Goal: Task Accomplishment & Management: Complete application form

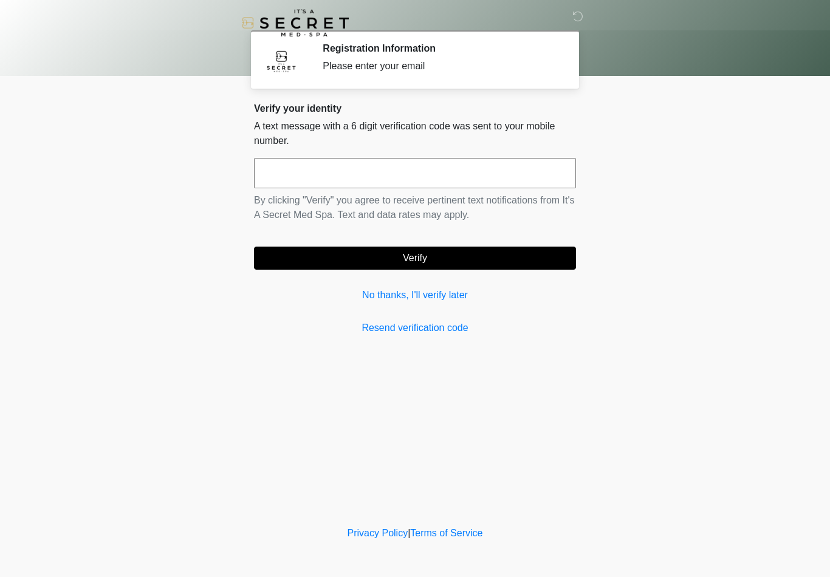
click at [299, 177] on input "text" at bounding box center [415, 173] width 322 height 30
type input "******"
click at [457, 257] on button "Verify" at bounding box center [415, 258] width 322 height 23
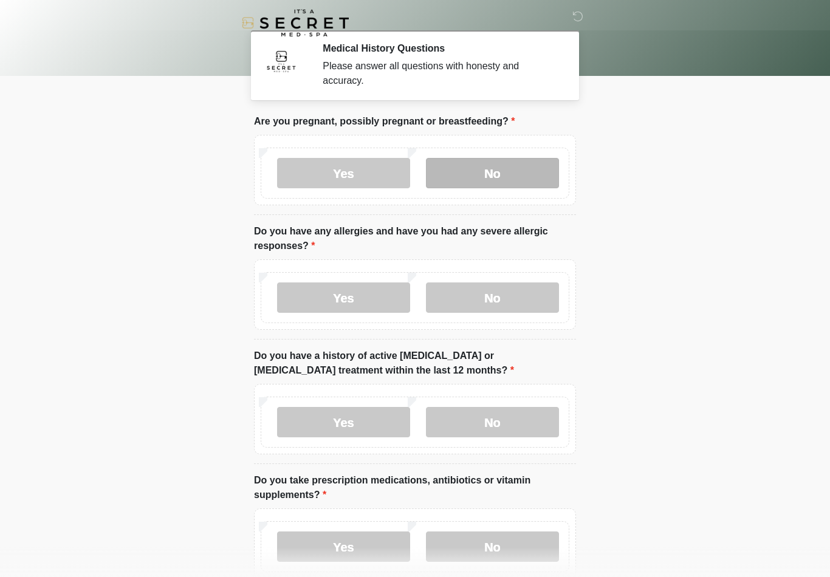
click at [488, 171] on label "No" at bounding box center [492, 173] width 133 height 30
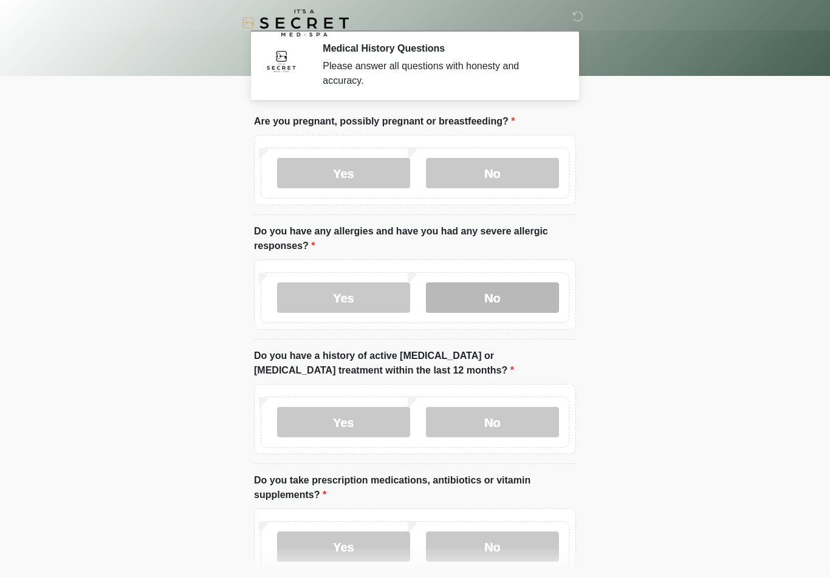
click at [521, 303] on label "No" at bounding box center [492, 297] width 133 height 30
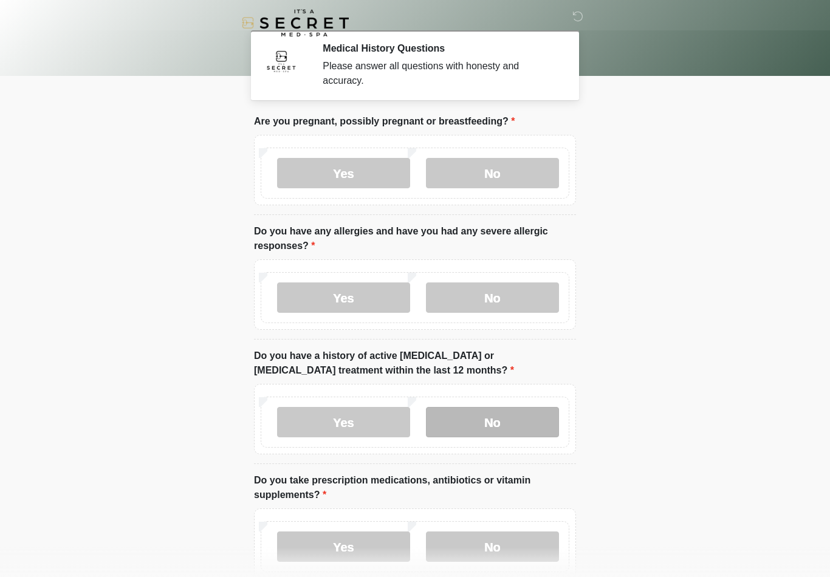
click at [505, 417] on label "No" at bounding box center [492, 422] width 133 height 30
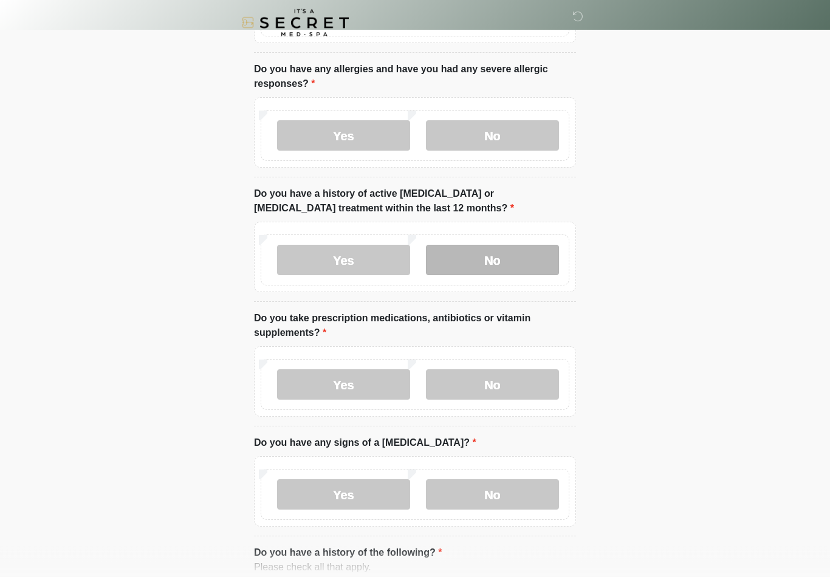
scroll to position [182, 0]
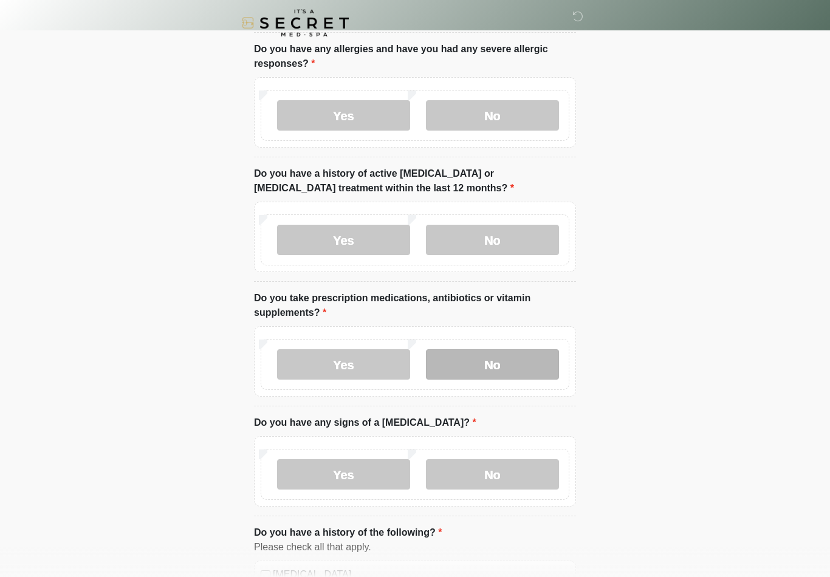
click at [523, 370] on label "No" at bounding box center [492, 364] width 133 height 30
click at [349, 365] on label "Yes" at bounding box center [343, 364] width 133 height 30
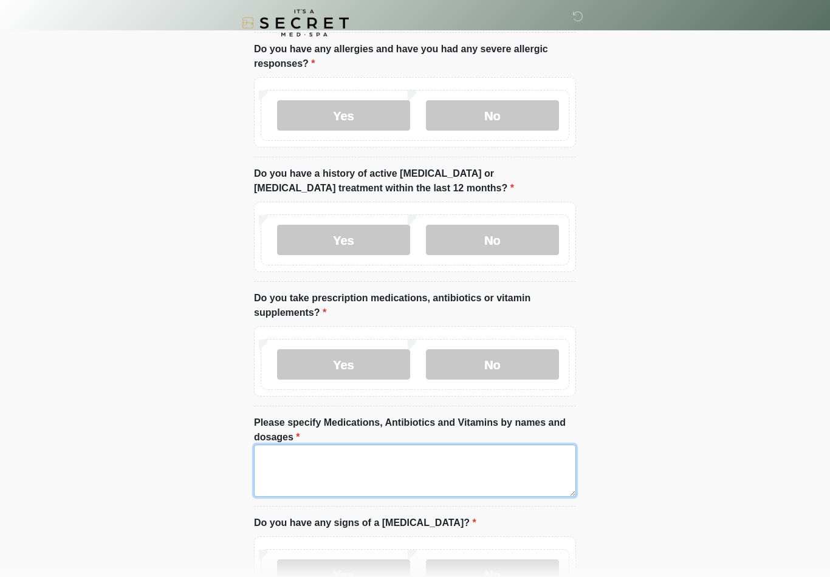
click at [312, 453] on textarea "Please specify Medications, Antibiotics and Vitamins by names and dosages" at bounding box center [415, 471] width 322 height 52
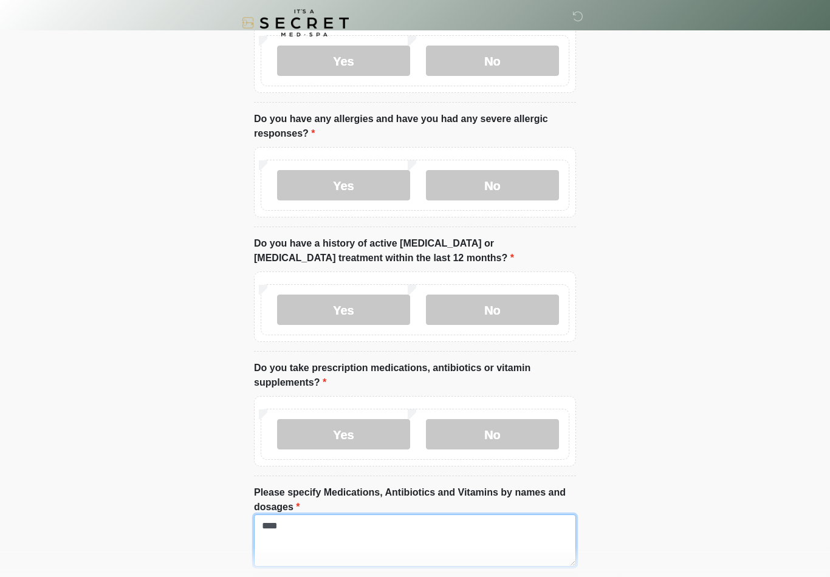
scroll to position [112, 0]
click at [0, 410] on body "‎ ‎ Medical History Questions Please answer all questions with honesty and accu…" at bounding box center [415, 176] width 830 height 577
click at [298, 526] on textarea "****" at bounding box center [415, 541] width 322 height 52
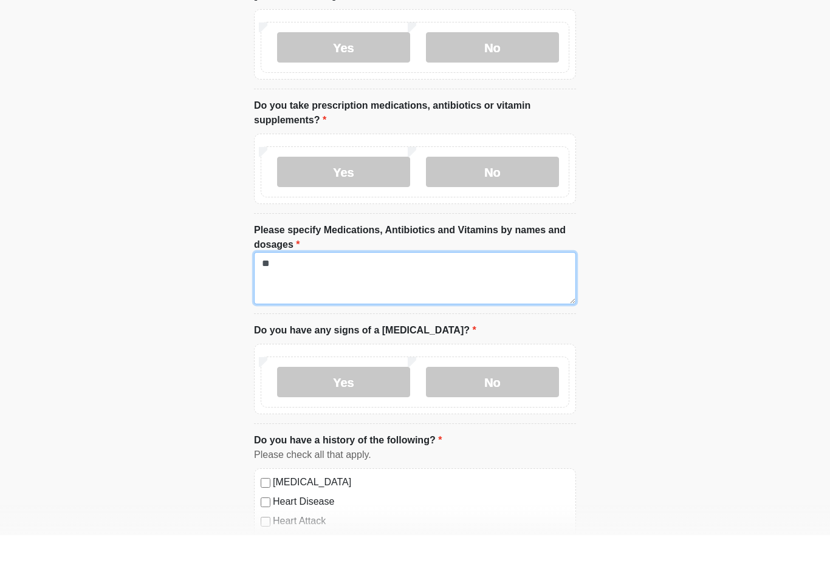
type textarea "*"
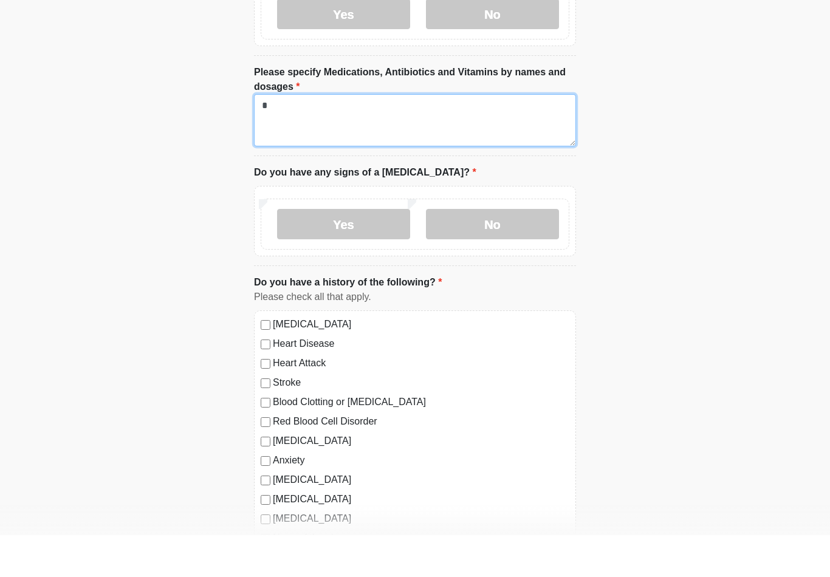
scroll to position [491, 0]
type textarea "*"
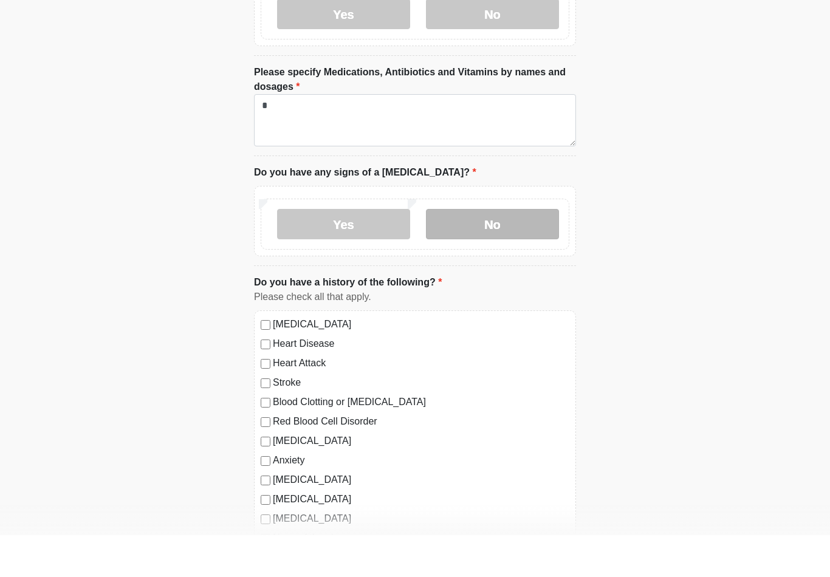
click at [530, 251] on label "No" at bounding box center [492, 266] width 133 height 30
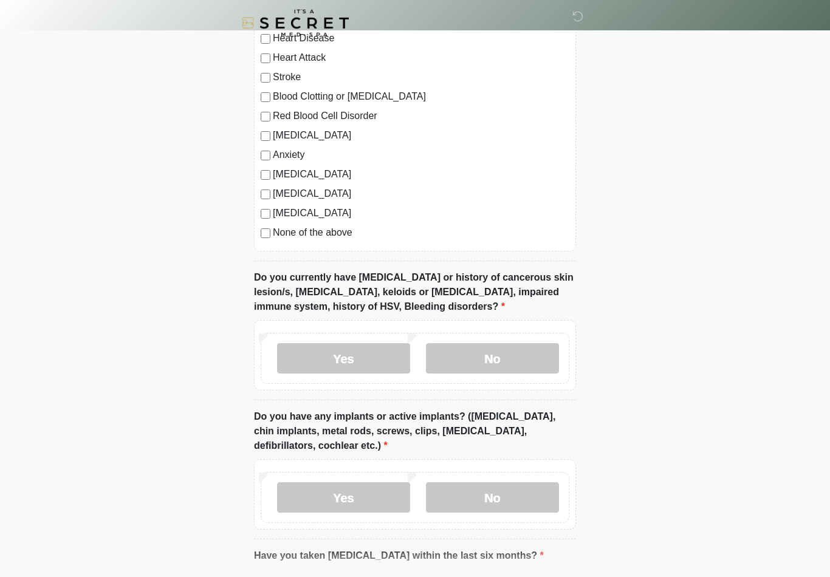
scroll to position [898, 0]
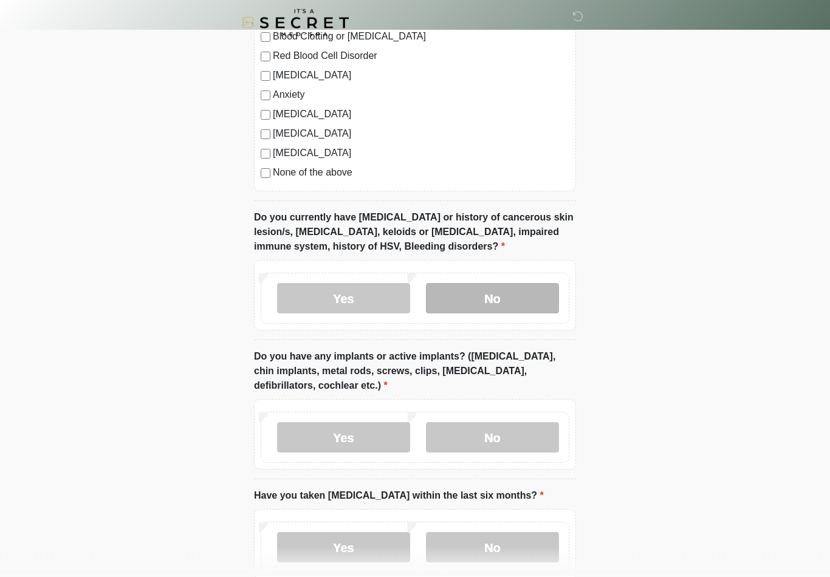
click at [525, 289] on label "No" at bounding box center [492, 299] width 133 height 30
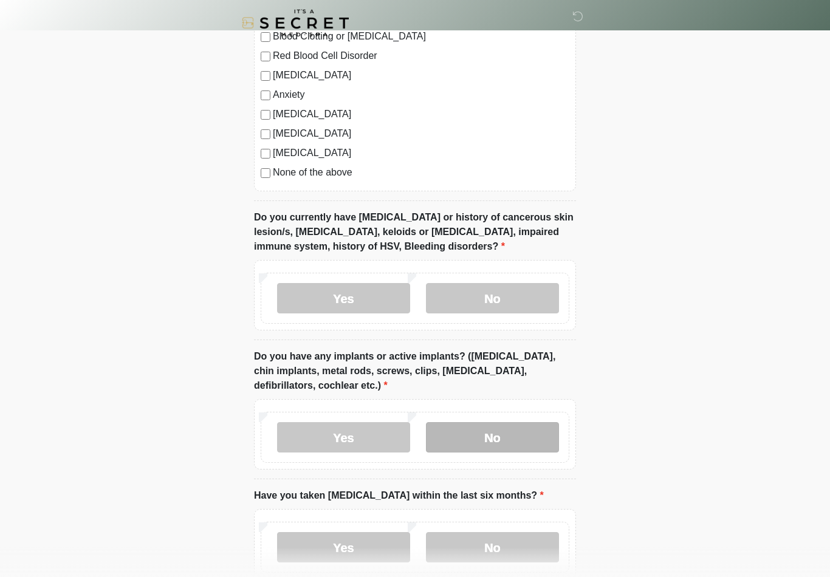
click at [502, 442] on label "No" at bounding box center [492, 437] width 133 height 30
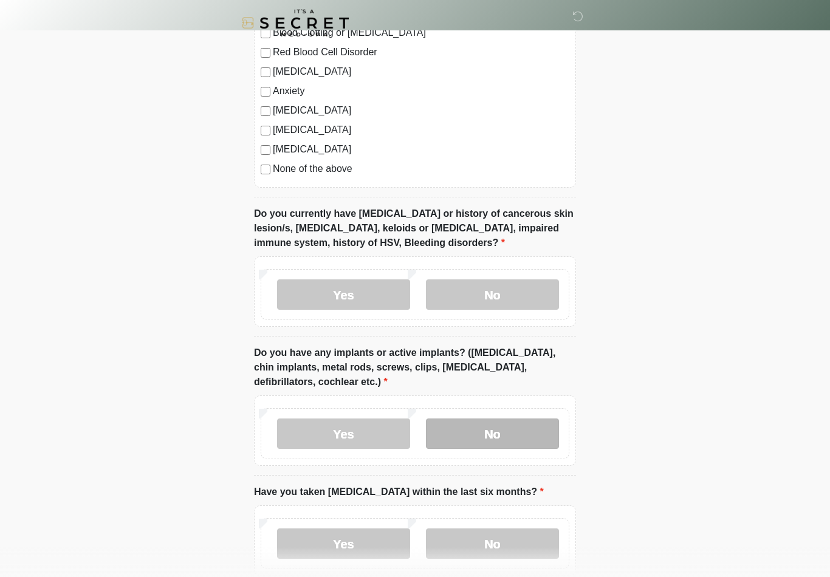
scroll to position [987, 0]
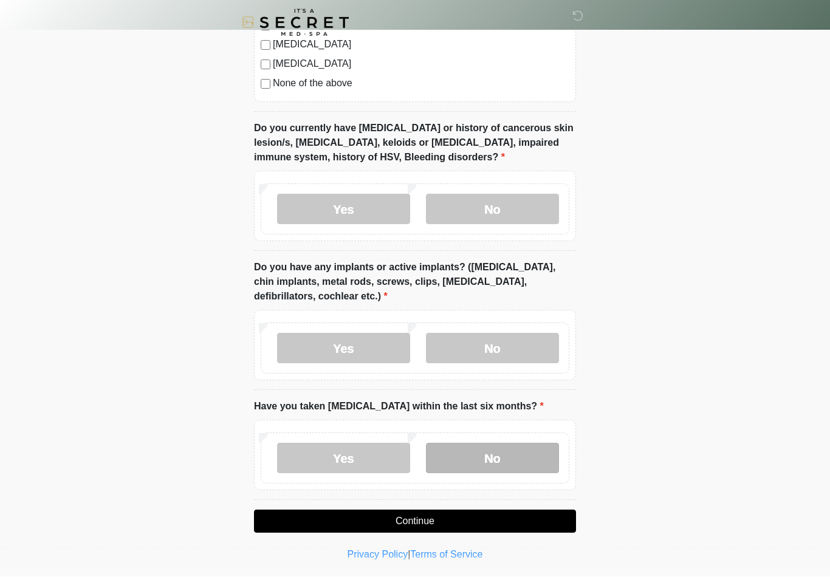
click at [515, 458] on label "No" at bounding box center [492, 458] width 133 height 30
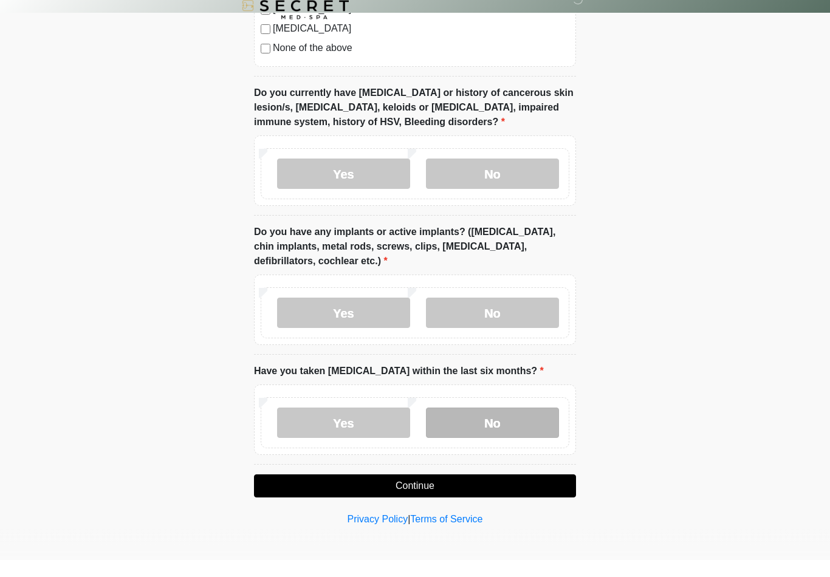
scroll to position [1006, 0]
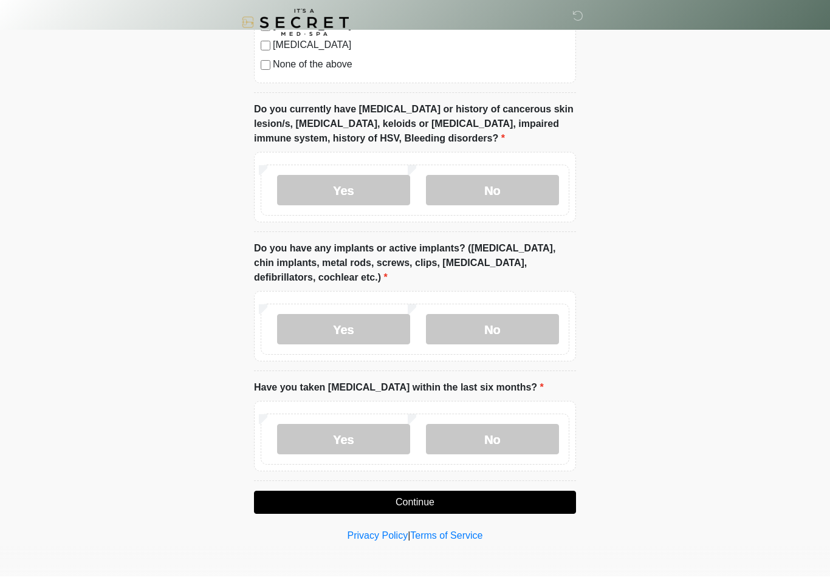
click at [416, 502] on button "Continue" at bounding box center [415, 502] width 322 height 23
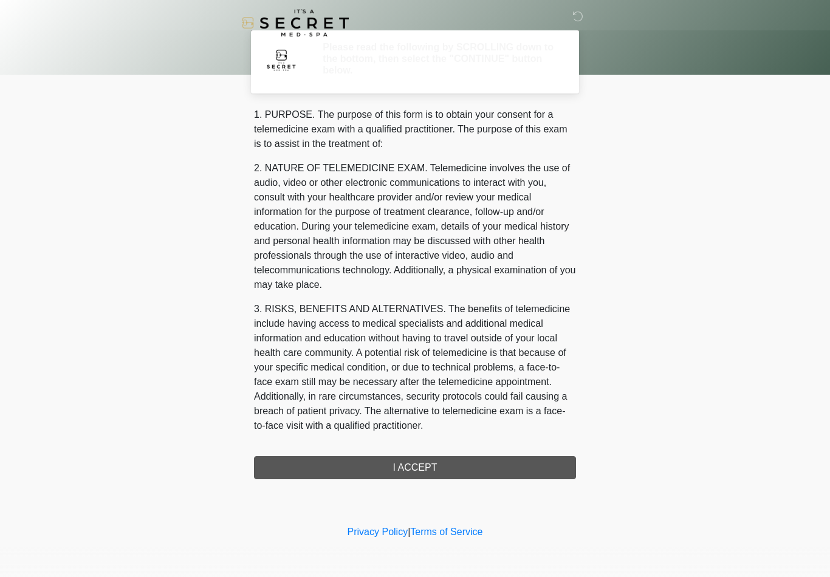
scroll to position [0, 0]
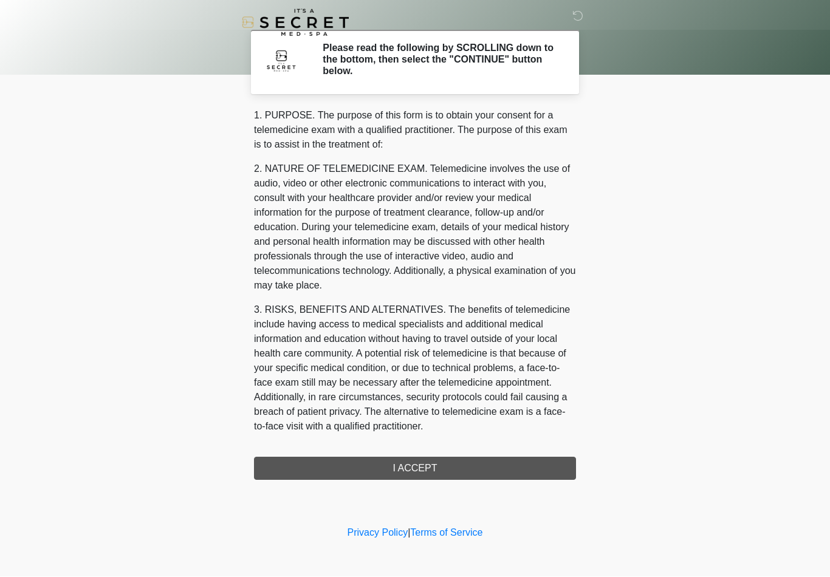
click at [422, 469] on div "1. PURPOSE. The purpose of this form is to obtain your consent for a telemedici…" at bounding box center [415, 295] width 322 height 372
click at [434, 467] on div "1. PURPOSE. The purpose of this form is to obtain your consent for a telemedici…" at bounding box center [415, 295] width 322 height 372
click at [434, 471] on div "1. PURPOSE. The purpose of this form is to obtain your consent for a telemedici…" at bounding box center [415, 295] width 322 height 372
click at [424, 470] on div "1. PURPOSE. The purpose of this form is to obtain your consent for a telemedici…" at bounding box center [415, 295] width 322 height 372
click at [449, 472] on div "1. PURPOSE. The purpose of this form is to obtain your consent for a telemedici…" at bounding box center [415, 295] width 322 height 372
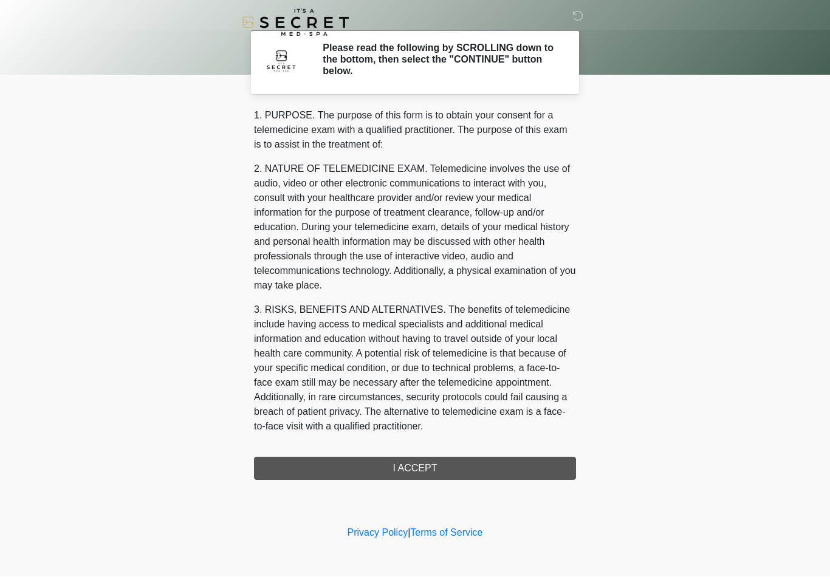
click at [538, 457] on div "1. PURPOSE. The purpose of this form is to obtain your consent for a telemedici…" at bounding box center [415, 295] width 322 height 372
click at [437, 470] on div "1. PURPOSE. The purpose of this form is to obtain your consent for a telemedici…" at bounding box center [415, 295] width 322 height 372
click at [440, 471] on div "1. PURPOSE. The purpose of this form is to obtain your consent for a telemedici…" at bounding box center [415, 295] width 322 height 372
click at [437, 464] on div "1. PURPOSE. The purpose of this form is to obtain your consent for a telemedici…" at bounding box center [415, 295] width 322 height 372
click at [420, 477] on div "1. PURPOSE. The purpose of this form is to obtain your consent for a telemedici…" at bounding box center [415, 295] width 322 height 372
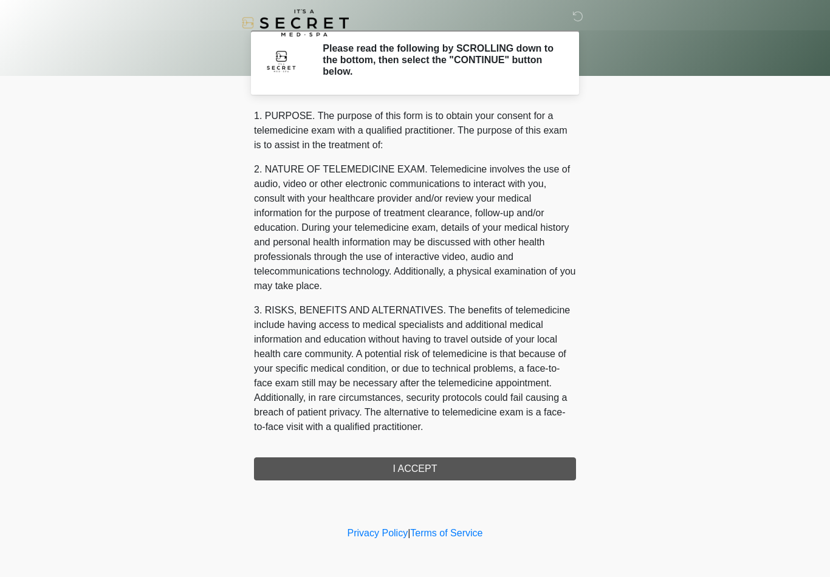
click at [419, 477] on div "1. PURPOSE. The purpose of this form is to obtain your consent for a telemedici…" at bounding box center [415, 295] width 322 height 372
click at [447, 488] on div "‎ ‎ Please read the following by SCROLLING down to the bottom, then select the …" at bounding box center [415, 261] width 365 height 499
click at [422, 460] on div "1. PURPOSE. The purpose of this form is to obtain your consent for a telemedici…" at bounding box center [415, 295] width 322 height 372
click at [434, 473] on div "1. PURPOSE. The purpose of this form is to obtain your consent for a telemedici…" at bounding box center [415, 295] width 322 height 372
click at [414, 465] on div "1. PURPOSE. The purpose of this form is to obtain your consent for a telemedici…" at bounding box center [415, 295] width 322 height 372
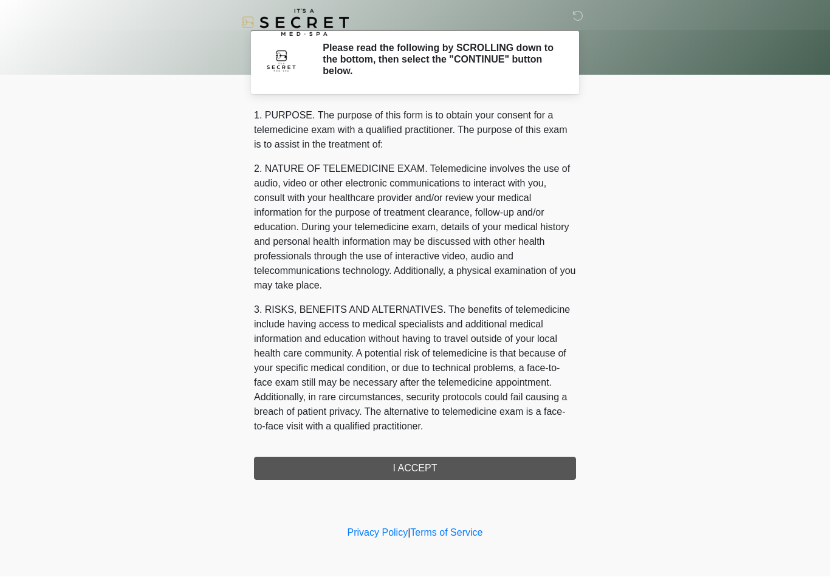
click at [427, 464] on div "1. PURPOSE. The purpose of this form is to obtain your consent for a telemedici…" at bounding box center [415, 295] width 322 height 372
click at [426, 464] on div "1. PURPOSE. The purpose of this form is to obtain your consent for a telemedici…" at bounding box center [415, 295] width 322 height 372
click at [421, 476] on div "1. PURPOSE. The purpose of this form is to obtain your consent for a telemedici…" at bounding box center [415, 295] width 322 height 372
click at [439, 483] on div "‎ ‎ Please read the following by SCROLLING down to the bottom, then select the …" at bounding box center [415, 261] width 365 height 499
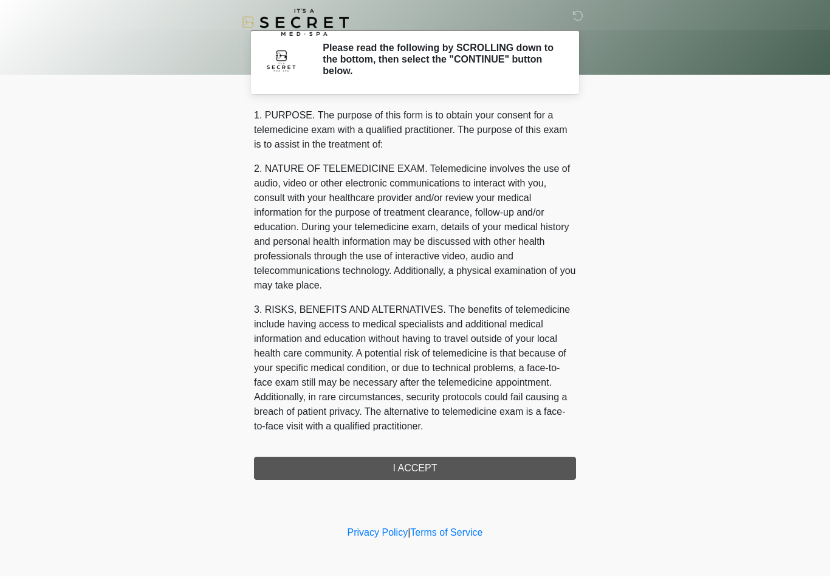
click at [438, 483] on div "‎ ‎ Please read the following by SCROLLING down to the bottom, then select the …" at bounding box center [415, 261] width 365 height 499
click at [556, 465] on div "1. PURPOSE. The purpose of this form is to obtain your consent for a telemedici…" at bounding box center [415, 295] width 322 height 372
click at [555, 465] on div "1. PURPOSE. The purpose of this form is to obtain your consent for a telemedici…" at bounding box center [415, 295] width 322 height 372
click at [449, 470] on div "1. PURPOSE. The purpose of this form is to obtain your consent for a telemedici…" at bounding box center [415, 295] width 322 height 372
click at [416, 467] on div "1. PURPOSE. The purpose of this form is to obtain your consent for a telemedici…" at bounding box center [415, 295] width 322 height 372
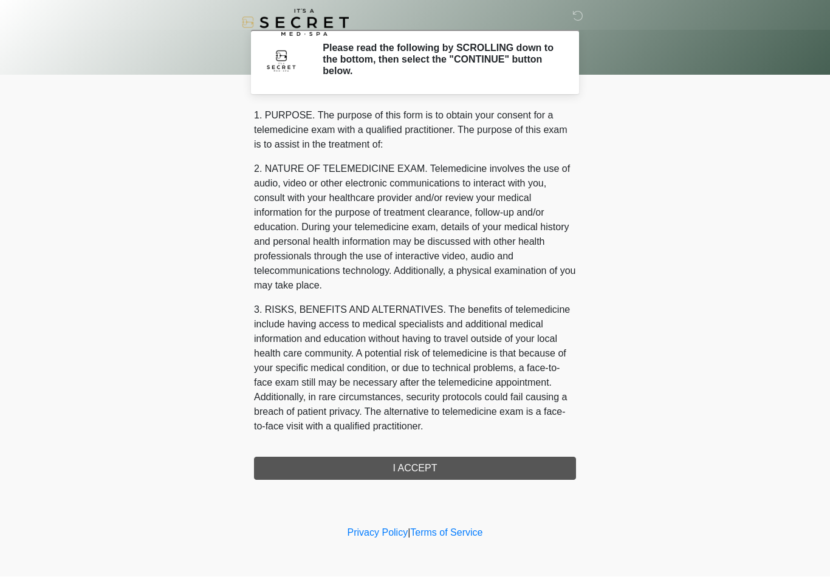
click at [415, 467] on div "1. PURPOSE. The purpose of this form is to obtain your consent for a telemedici…" at bounding box center [415, 295] width 322 height 372
click at [416, 478] on div "1. PURPOSE. The purpose of this form is to obtain your consent for a telemedici…" at bounding box center [415, 295] width 322 height 372
click at [439, 453] on div "1. PURPOSE. The purpose of this form is to obtain your consent for a telemedici…" at bounding box center [415, 295] width 322 height 372
click at [437, 478] on div "1. PURPOSE. The purpose of this form is to obtain your consent for a telemedici…" at bounding box center [415, 295] width 322 height 372
click at [436, 478] on div "1. PURPOSE. The purpose of this form is to obtain your consent for a telemedici…" at bounding box center [415, 295] width 322 height 372
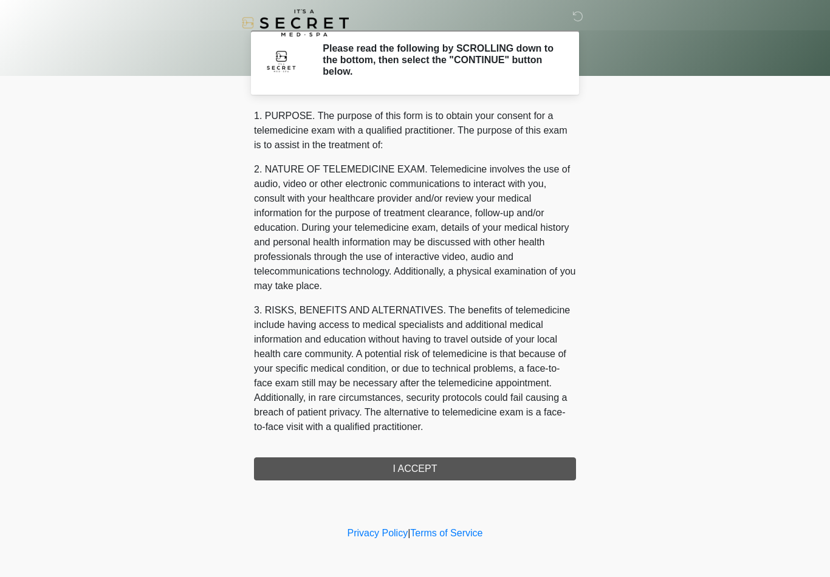
click at [443, 467] on div "1. PURPOSE. The purpose of this form is to obtain your consent for a telemedici…" at bounding box center [415, 295] width 322 height 372
click at [443, 466] on div "1. PURPOSE. The purpose of this form is to obtain your consent for a telemedici…" at bounding box center [415, 295] width 322 height 372
click at [427, 472] on div "1. PURPOSE. The purpose of this form is to obtain your consent for a telemedici…" at bounding box center [415, 295] width 322 height 372
click at [443, 461] on div "1. PURPOSE. The purpose of this form is to obtain your consent for a telemedici…" at bounding box center [415, 295] width 322 height 372
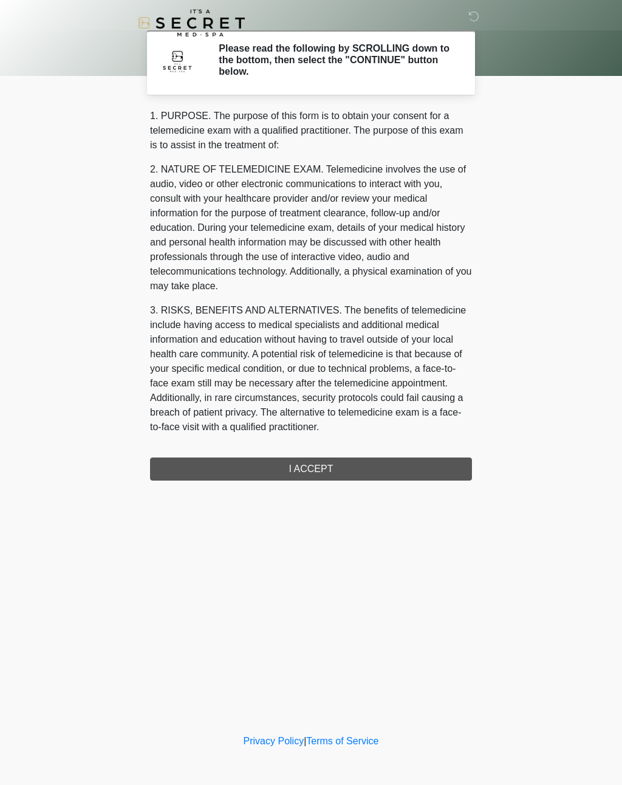
click at [484, 577] on div "Privacy Policy | Terms of Service" at bounding box center [311, 759] width 622 height 51
click at [326, 487] on div "‎ ‎ Please read the following by SCROLLING down to the bottom, then select the …" at bounding box center [311, 365] width 365 height 707
click at [325, 487] on div "‎ ‎ Please read the following by SCROLLING down to the bottom, then select the …" at bounding box center [311, 365] width 365 height 707
click at [303, 481] on div "‎ ‎ Please read the following by SCROLLING down to the bottom, then select the …" at bounding box center [311, 365] width 365 height 707
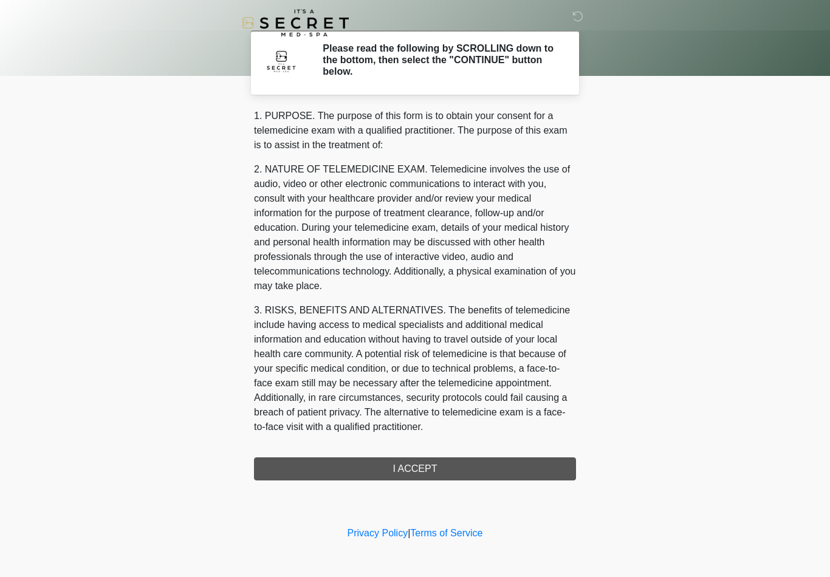
click at [457, 485] on div "‎ ‎ Please read the following by SCROLLING down to the bottom, then select the …" at bounding box center [415, 261] width 365 height 499
click at [428, 460] on div "1. PURPOSE. The purpose of this form is to obtain your consent for a telemedici…" at bounding box center [415, 295] width 322 height 372
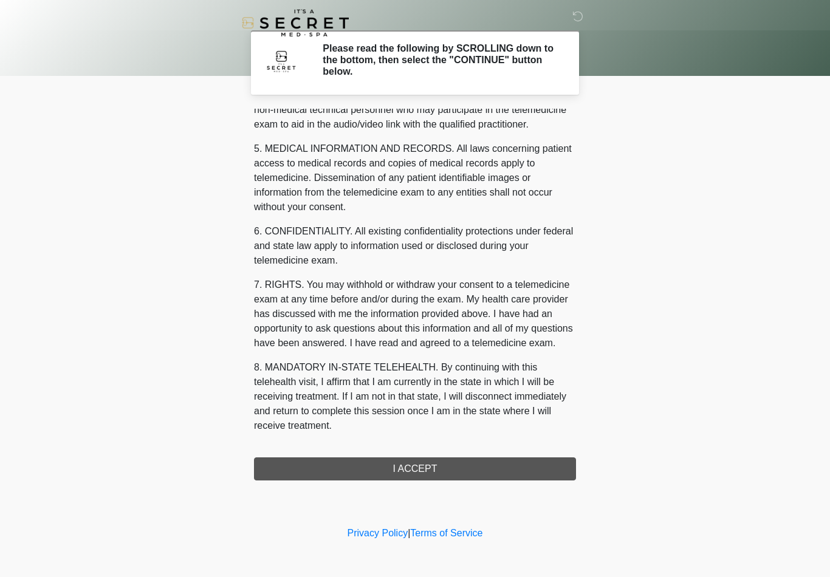
scroll to position [371, 0]
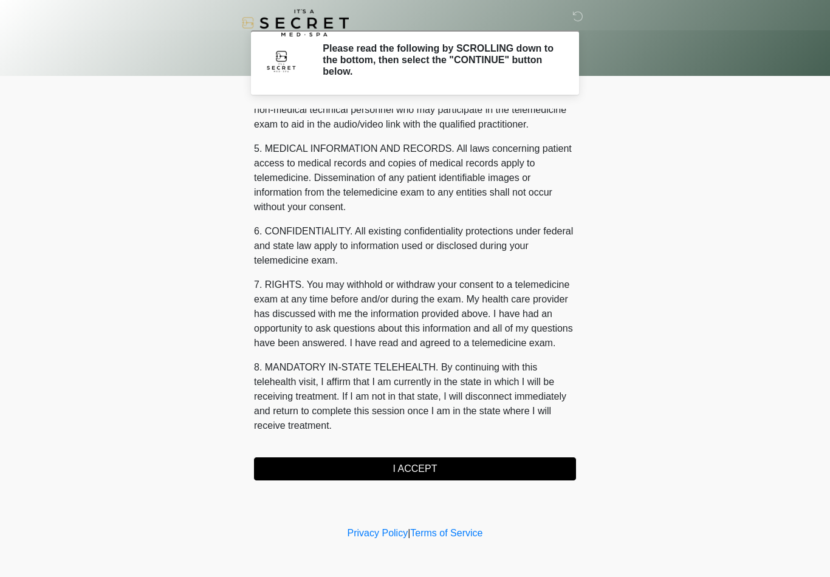
click at [485, 472] on button "I ACCEPT" at bounding box center [415, 468] width 322 height 23
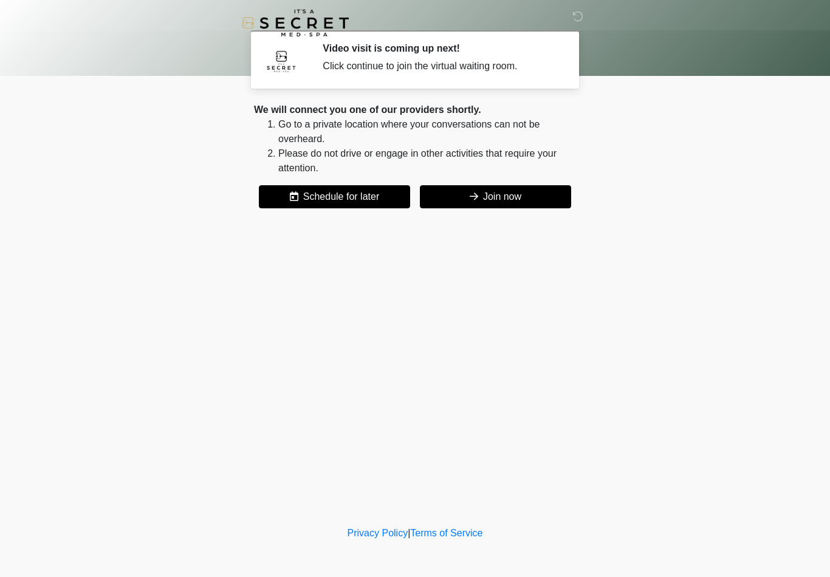
click at [501, 188] on button "Join now" at bounding box center [495, 196] width 151 height 23
